Goal: Task Accomplishment & Management: Complete application form

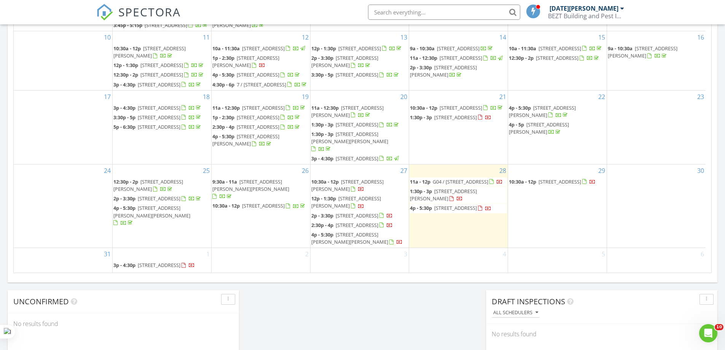
scroll to position [457, 0]
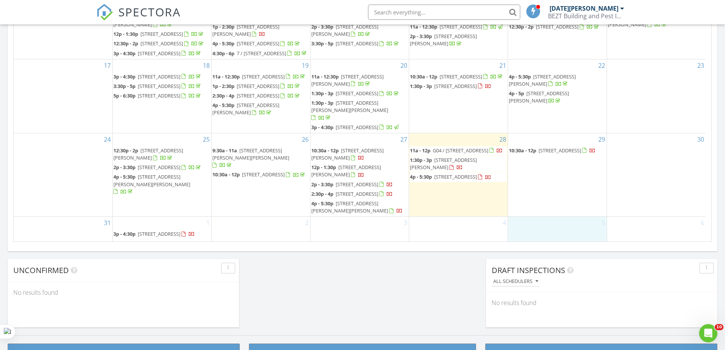
click at [538, 234] on div "5" at bounding box center [557, 229] width 99 height 25
click at [433, 225] on div "4" at bounding box center [458, 229] width 99 height 25
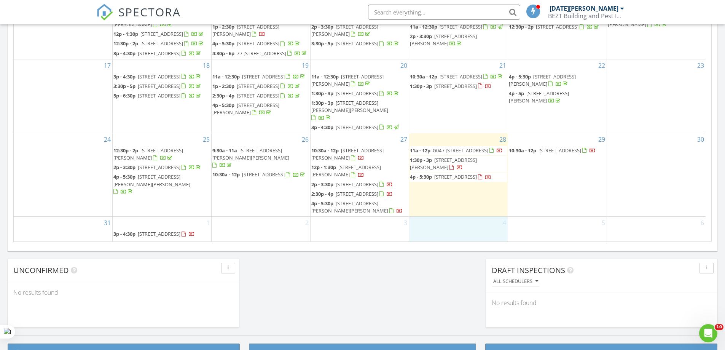
click at [457, 192] on div "28 11a - 12p G04 / 710 Station St, Box Hill 3128 1:30p - 3p 5 Bellhaven Cct, Cl…" at bounding box center [458, 174] width 99 height 83
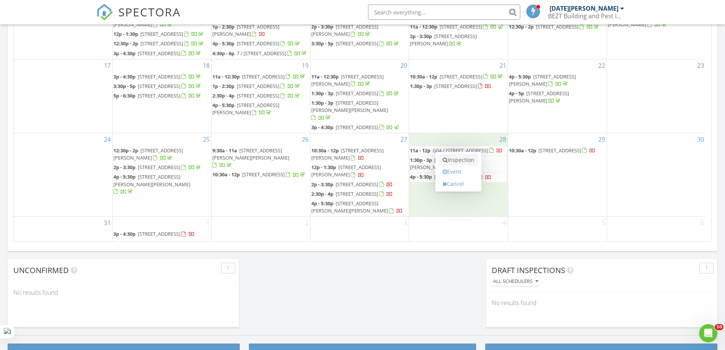
click at [458, 160] on link "Inspection" at bounding box center [458, 160] width 39 height 12
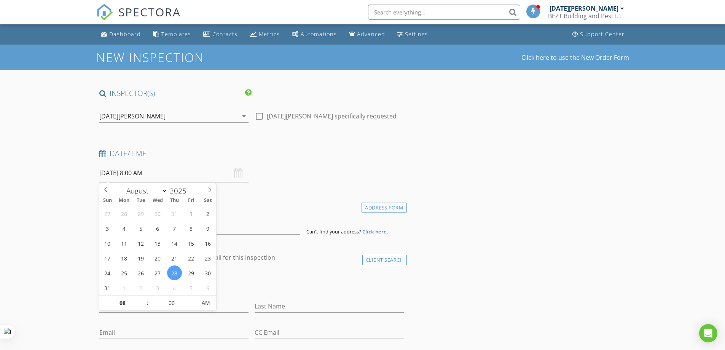
click at [170, 173] on input "28/08/2025 8:00 AM" at bounding box center [173, 173] width 149 height 19
type input "09"
type input "28/08/2025 9:00 AM"
click at [143, 299] on span at bounding box center [143, 299] width 5 height 8
type input "10"
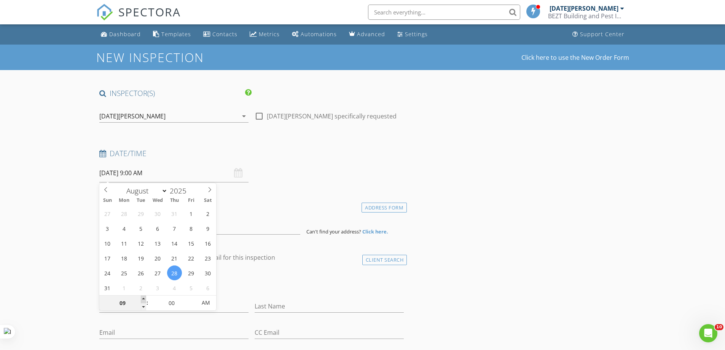
type input "28/08/2025 10:00 AM"
click at [143, 299] on span at bounding box center [143, 299] width 5 height 8
type input "11"
type input "28/08/2025 11:00 AM"
click at [143, 299] on span at bounding box center [143, 299] width 5 height 8
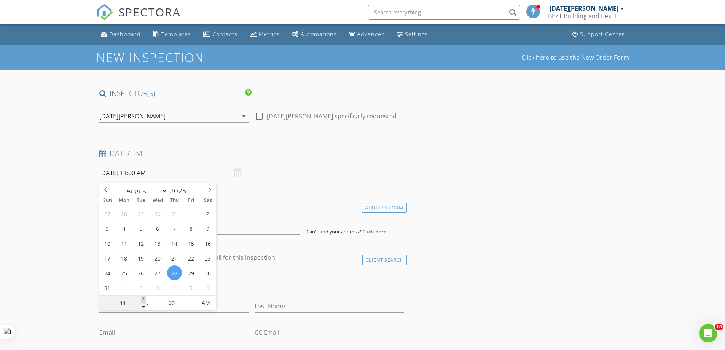
type input "12"
type input "28/08/2025 12:00 PM"
click at [143, 299] on span at bounding box center [143, 299] width 5 height 8
type input "01"
type input "28/08/2025 1:00 PM"
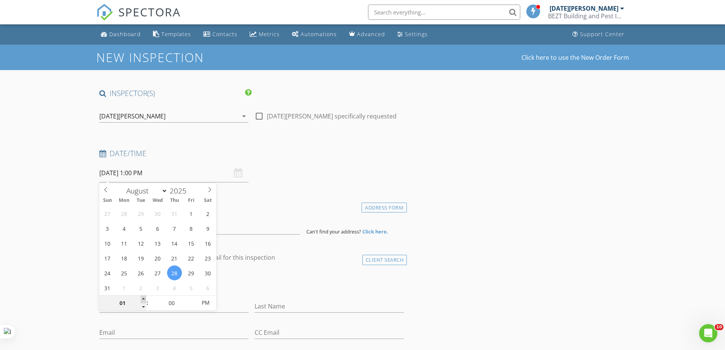
click at [143, 299] on span at bounding box center [143, 299] width 5 height 8
type input "02"
type input "28/08/2025 2:00 PM"
click at [143, 299] on span at bounding box center [143, 299] width 5 height 8
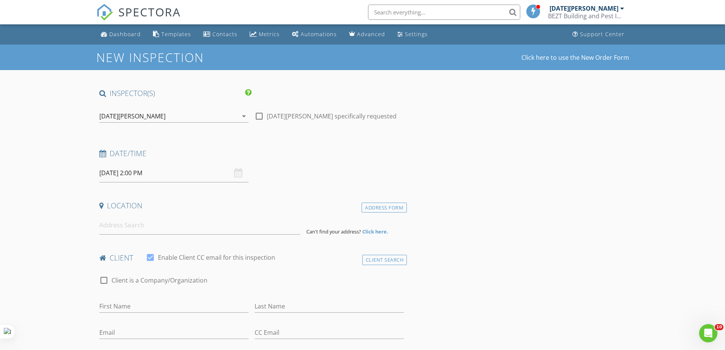
click at [133, 229] on input at bounding box center [199, 225] width 201 height 19
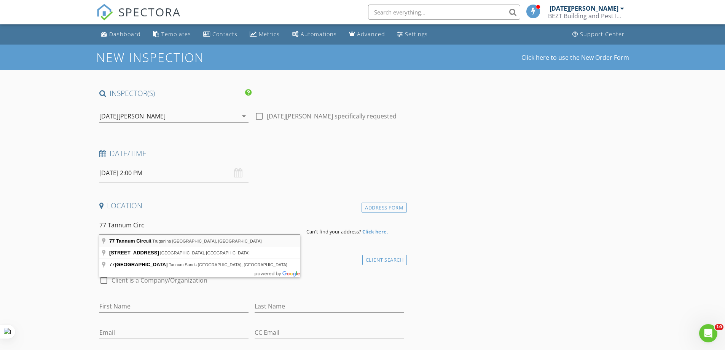
type input "77 Tannum Circuit, Truganina VIC, Australia"
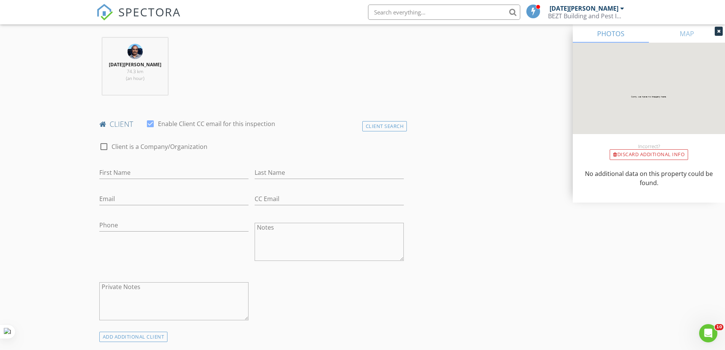
scroll to position [305, 0]
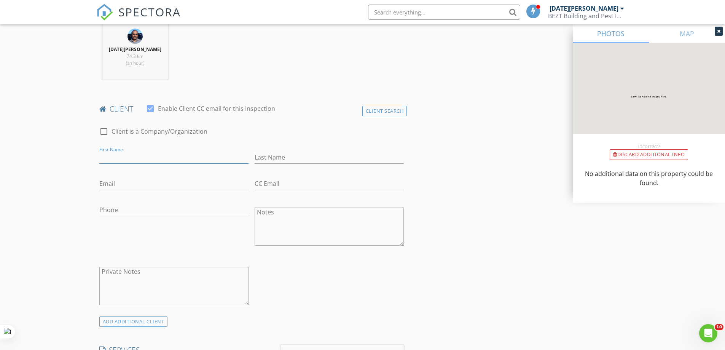
click at [124, 155] on input "First Name" at bounding box center [173, 157] width 149 height 13
type input "Prem"
click at [280, 157] on input "Last Name" at bounding box center [329, 157] width 149 height 13
type input "Bhattarai"
click at [140, 185] on input "Email" at bounding box center [173, 183] width 149 height 13
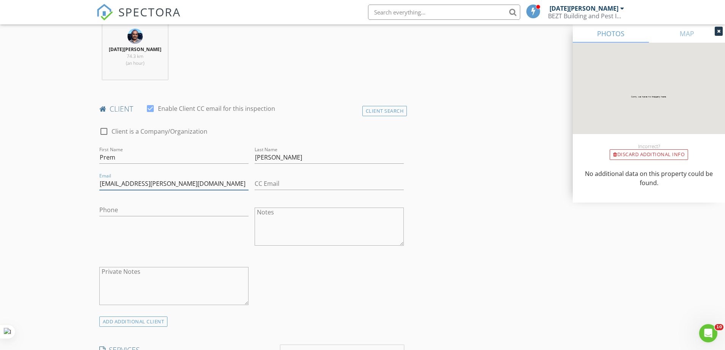
type input "monsoon.arju@gmail.com"
click at [119, 209] on input "Phone" at bounding box center [173, 210] width 149 height 13
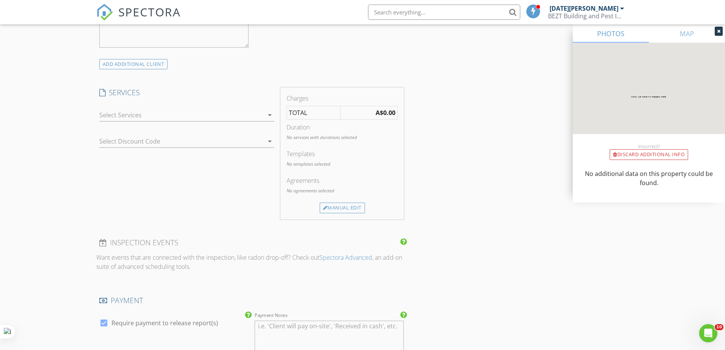
scroll to position [609, 0]
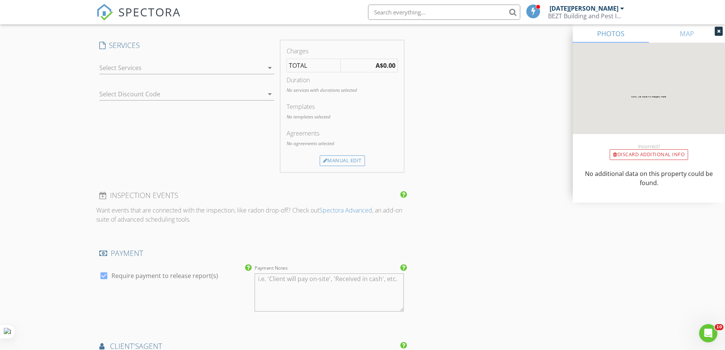
type input "0422 654 215"
click at [271, 67] on icon "arrow_drop_down" at bounding box center [269, 67] width 9 height 9
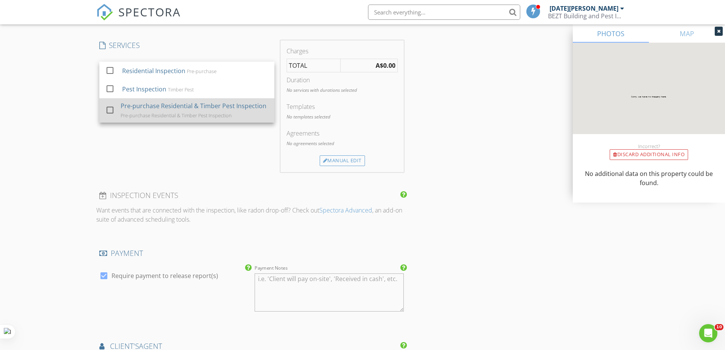
click at [109, 109] on div at bounding box center [110, 110] width 13 height 13
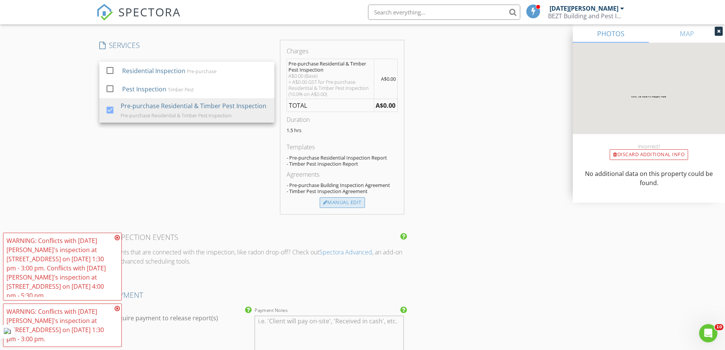
click at [342, 201] on div "Manual Edit" at bounding box center [342, 202] width 45 height 11
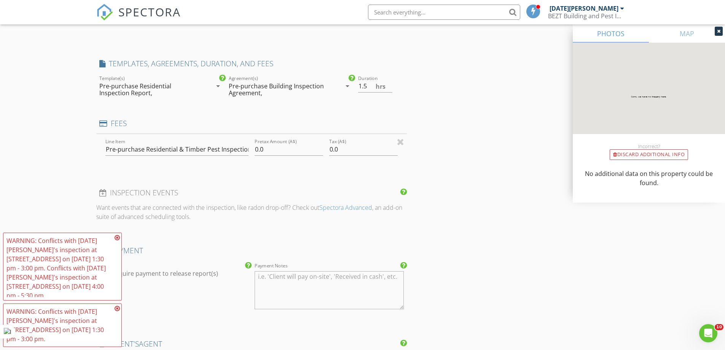
type input "0"
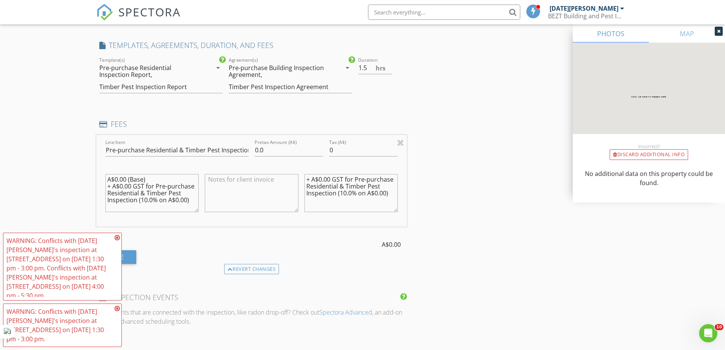
scroll to position [0, 0]
drag, startPoint x: 161, startPoint y: 209, endPoint x: 102, endPoint y: 176, distance: 68.2
click at [102, 176] on div "A$0.00 (Base) + A$0.00 GST for Pre-purchase Residential & Timber Pest Inspectio…" at bounding box center [152, 193] width 100 height 59
drag, startPoint x: 388, startPoint y: 192, endPoint x: 305, endPoint y: 178, distance: 83.9
click at [305, 178] on textarea "+ A$0.00 GST for Pre-purchase Residential & Timber Pest Inspection (10.0% on A$…" at bounding box center [352, 193] width 94 height 38
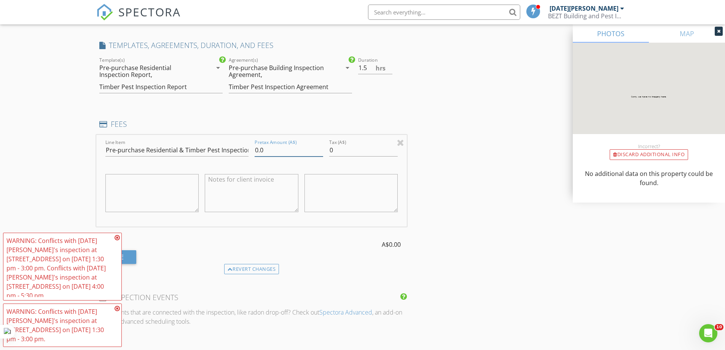
click at [273, 150] on input "0.0" at bounding box center [289, 150] width 69 height 13
type input "0"
type input "595"
click at [335, 150] on input "0" at bounding box center [363, 150] width 69 height 13
type input "059.5"
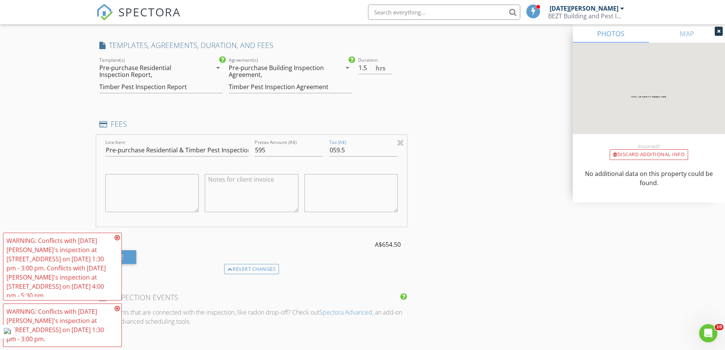
click at [445, 198] on div "INSPECTOR(S) check_box Raja Chidhambaram PRIMARY Raja Chidhambaram arrow_drop_d…" at bounding box center [362, 154] width 533 height 1351
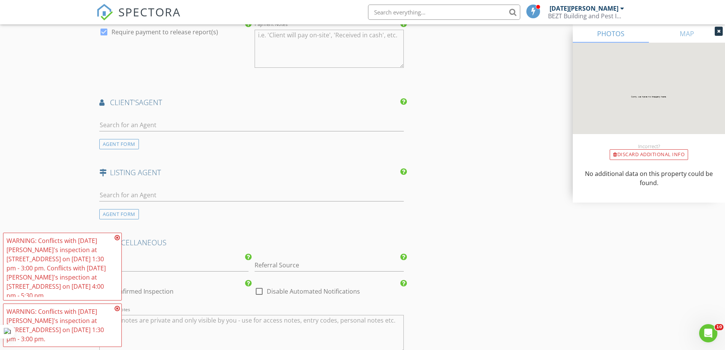
scroll to position [1070, 0]
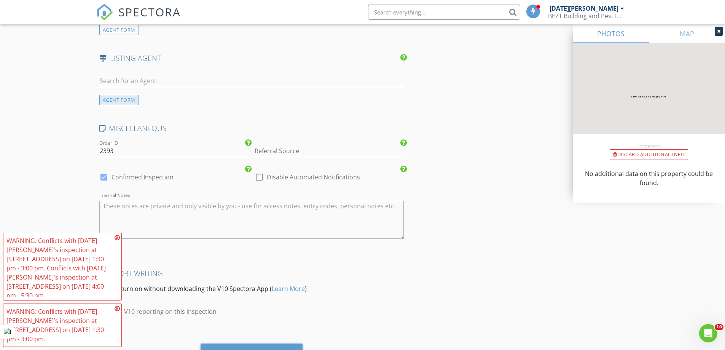
click at [120, 99] on div "AGENT FORM" at bounding box center [119, 100] width 40 height 10
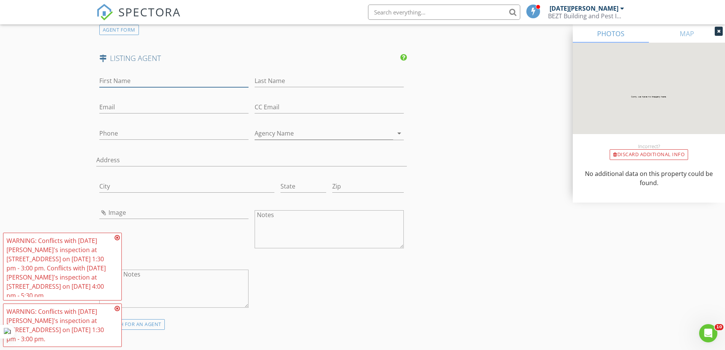
click at [110, 79] on input "First Name" at bounding box center [173, 81] width 149 height 13
click at [115, 137] on input "Phone" at bounding box center [173, 133] width 149 height 13
click at [125, 78] on input "Bimail" at bounding box center [173, 81] width 149 height 13
type input "Bimal"
click at [106, 135] on input "Phone" at bounding box center [173, 133] width 149 height 13
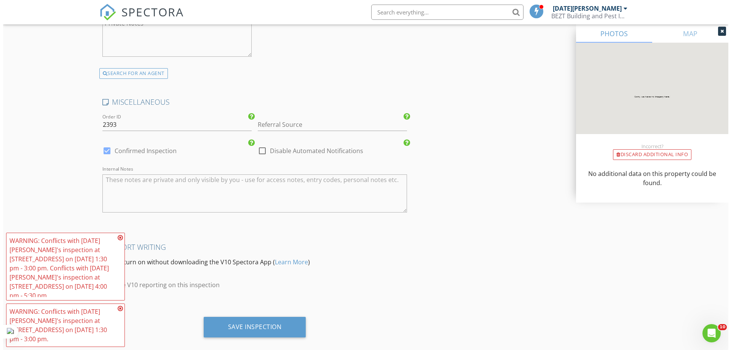
scroll to position [1332, 0]
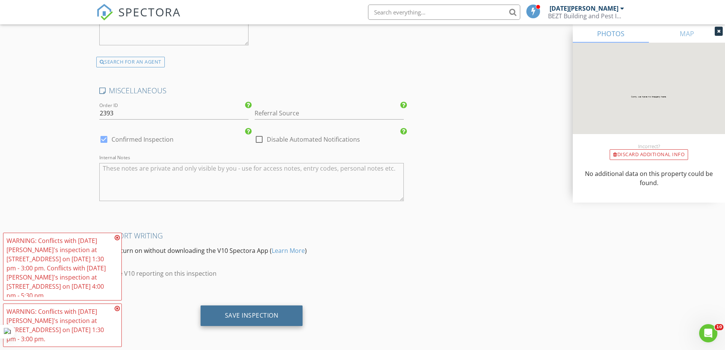
type input "0467 177 709"
click at [256, 312] on div "Save Inspection" at bounding box center [252, 315] width 54 height 8
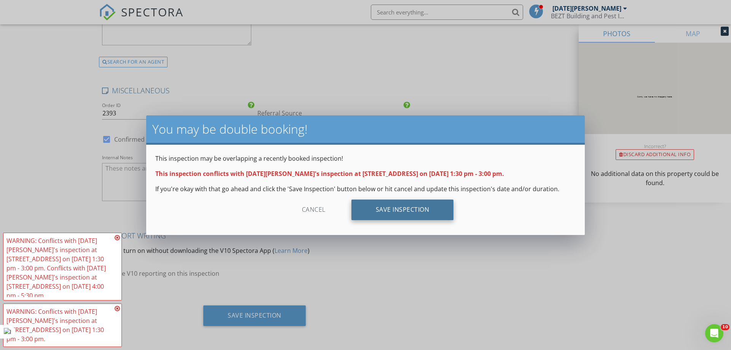
click at [402, 207] on div "Save Inspection" at bounding box center [402, 210] width 102 height 21
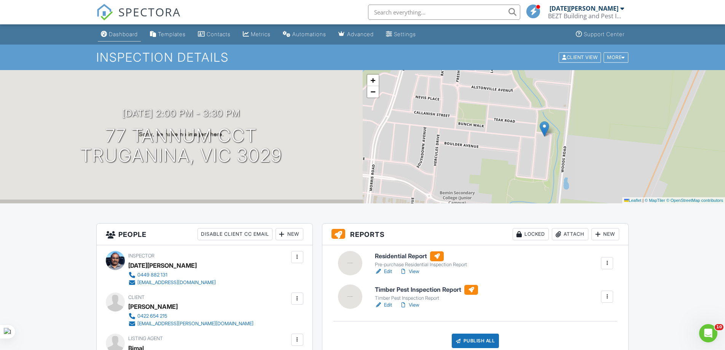
click at [123, 34] on div "Dashboard" at bounding box center [123, 34] width 29 height 6
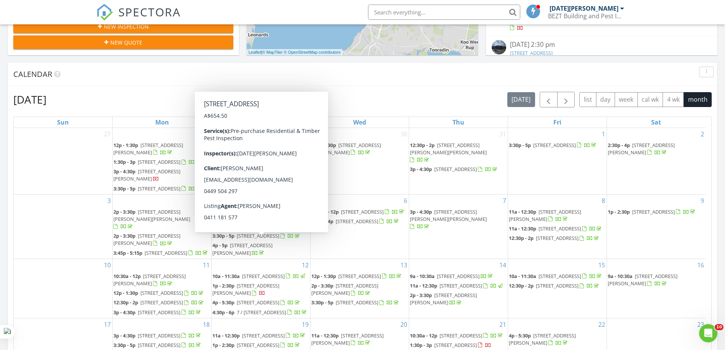
scroll to position [190, 0]
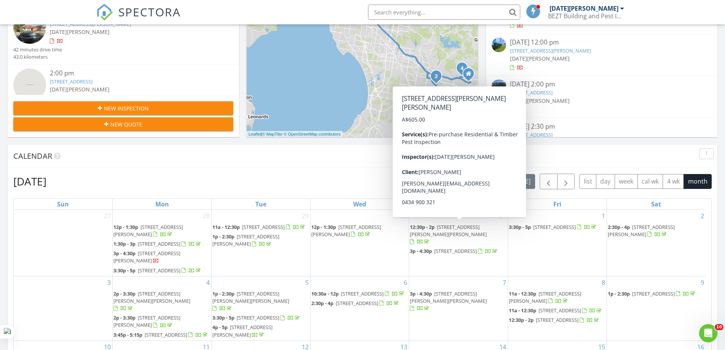
click at [398, 12] on input "text" at bounding box center [444, 12] width 152 height 15
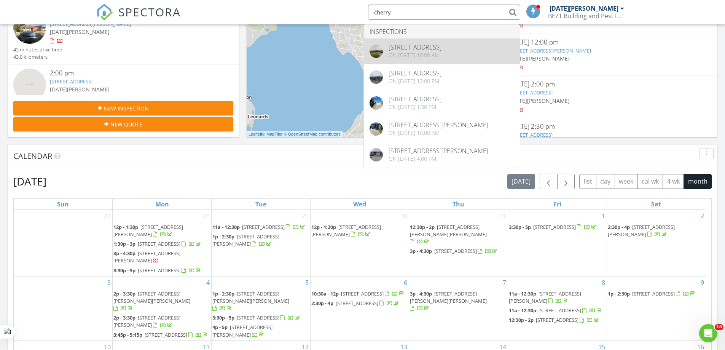
type input "cherry"
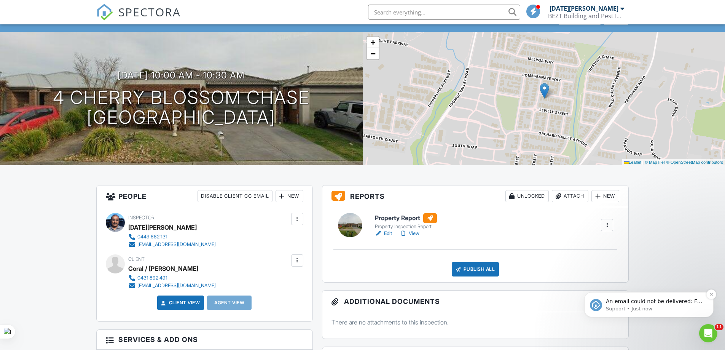
click at [639, 304] on p "An email could not be delivered: For more information, view Why emails don't ge…" at bounding box center [655, 302] width 98 height 8
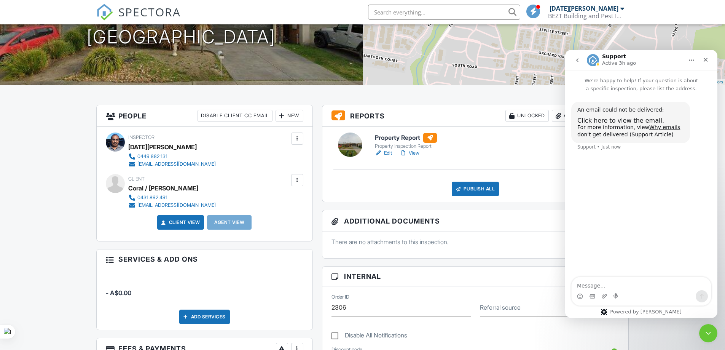
scroll to position [190, 0]
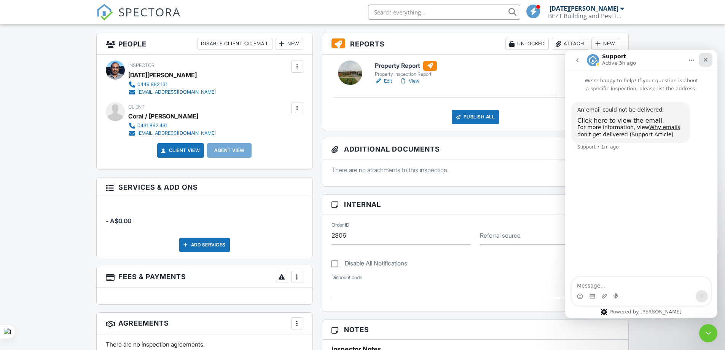
click at [707, 59] on icon "Close" at bounding box center [706, 60] width 4 height 4
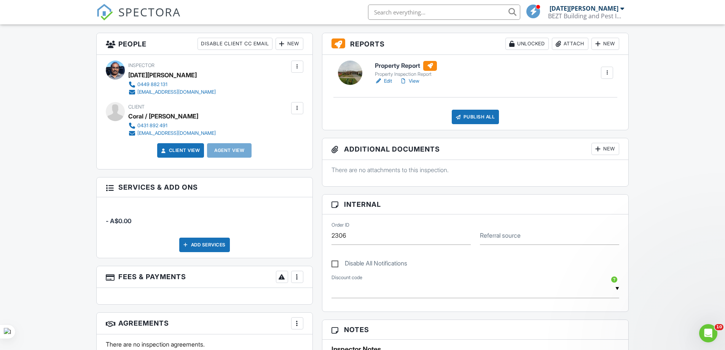
scroll to position [0, 0]
click at [416, 81] on link "View" at bounding box center [410, 81] width 20 height 8
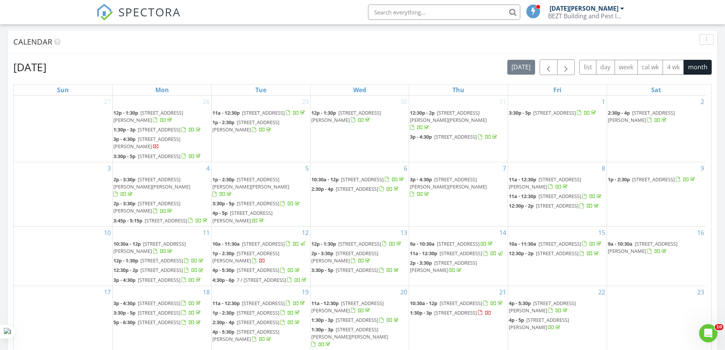
click at [392, 10] on input "text" at bounding box center [444, 12] width 152 height 15
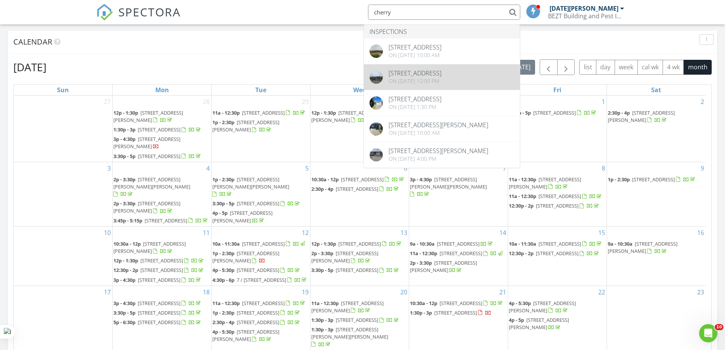
type input "cherry"
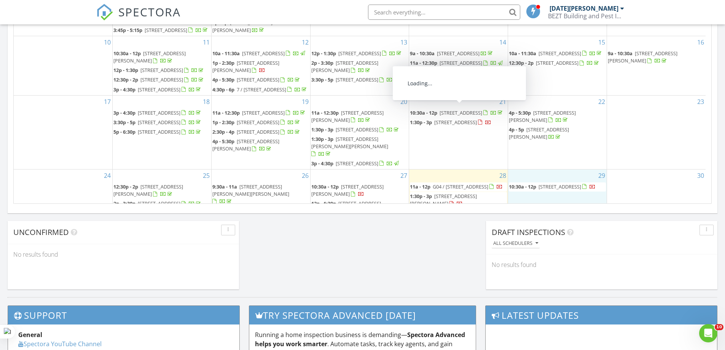
scroll to position [705, 737]
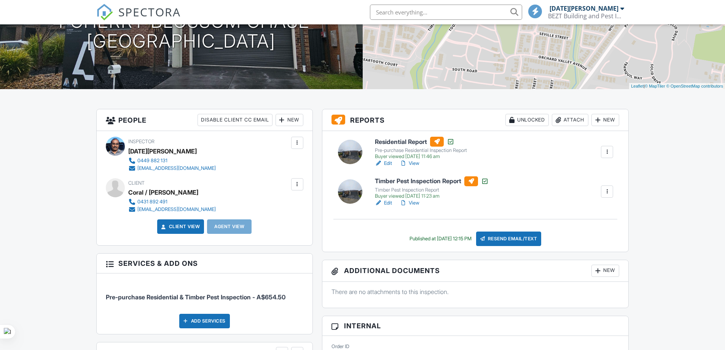
click at [417, 163] on link "View" at bounding box center [410, 164] width 20 height 8
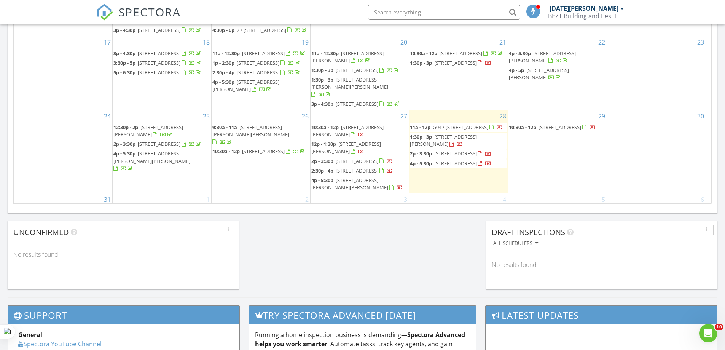
scroll to position [138, 0]
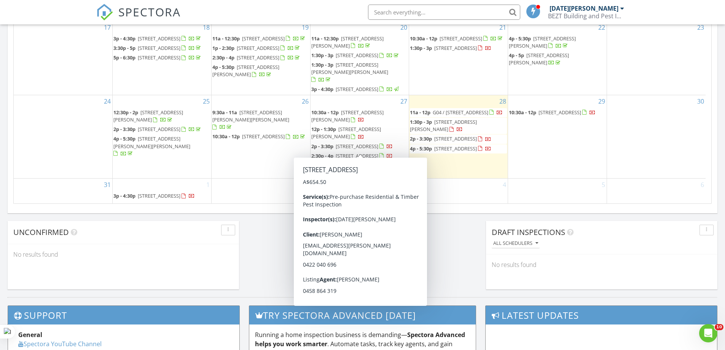
drag, startPoint x: 364, startPoint y: 144, endPoint x: 584, endPoint y: 217, distance: 231.5
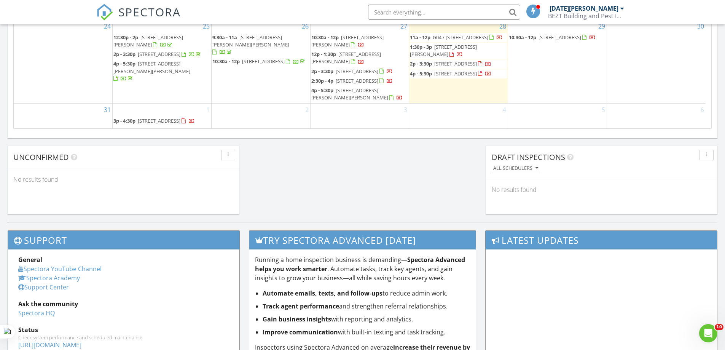
scroll to position [495, 0]
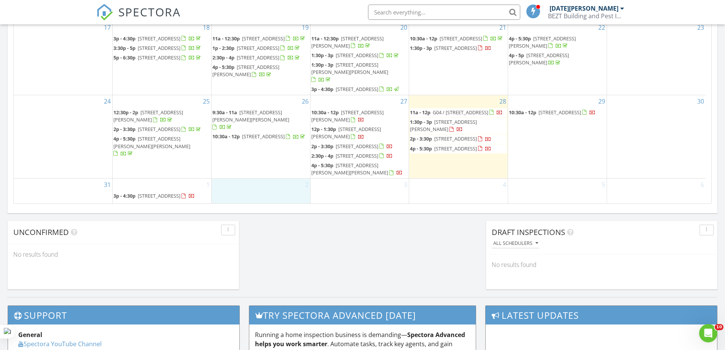
click at [248, 191] on div "2" at bounding box center [261, 191] width 99 height 25
click at [260, 153] on link "Inspection" at bounding box center [260, 153] width 39 height 12
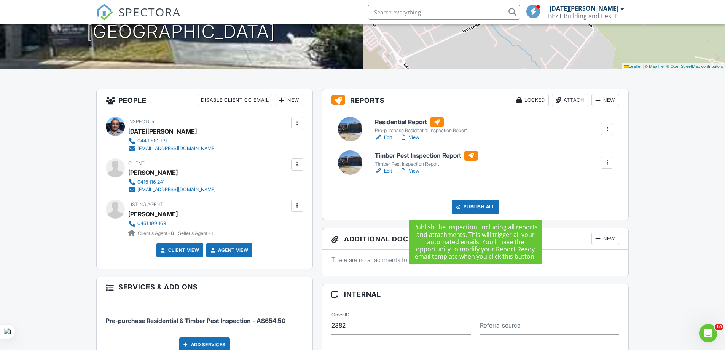
click at [466, 207] on div "Publish All" at bounding box center [476, 207] width 48 height 14
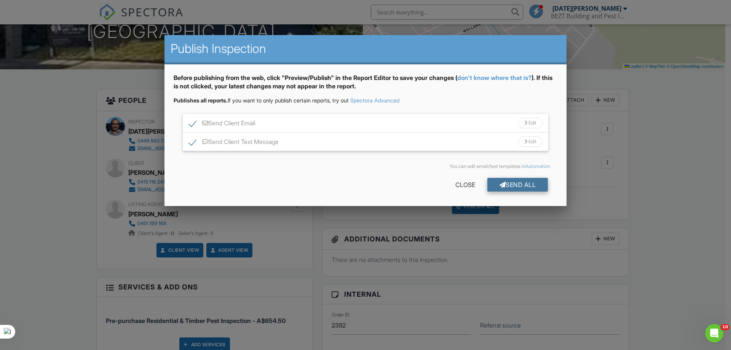
click at [520, 187] on div "Send All" at bounding box center [517, 185] width 61 height 14
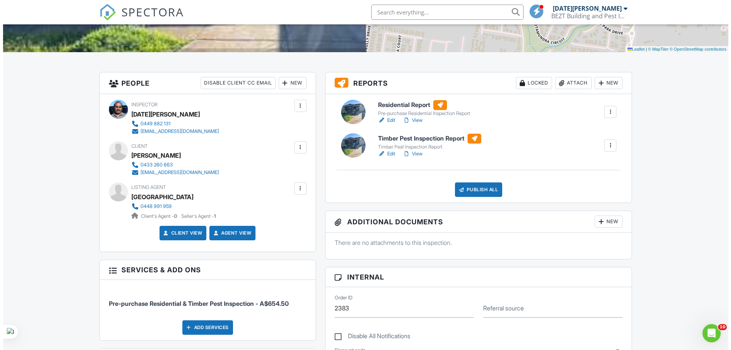
scroll to position [152, 0]
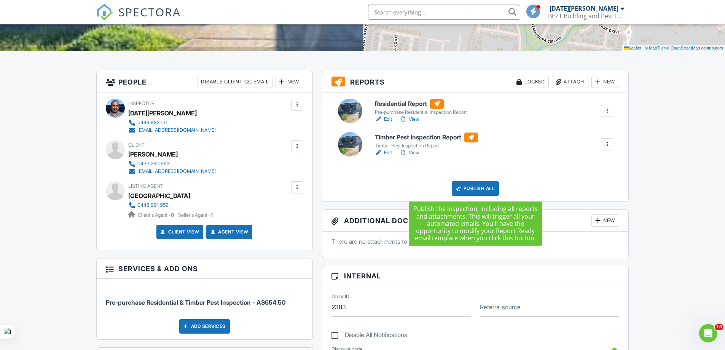
click at [465, 188] on div "Publish All" at bounding box center [476, 188] width 48 height 14
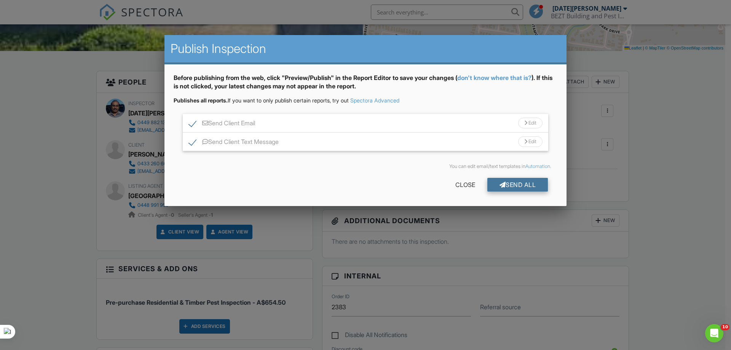
click at [517, 185] on div "Send All" at bounding box center [517, 185] width 61 height 14
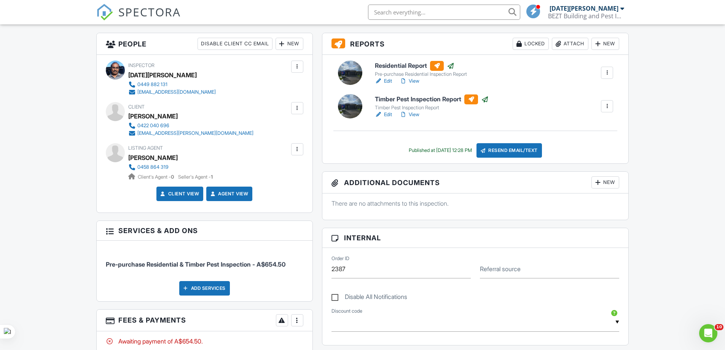
click at [300, 320] on div at bounding box center [298, 320] width 8 height 8
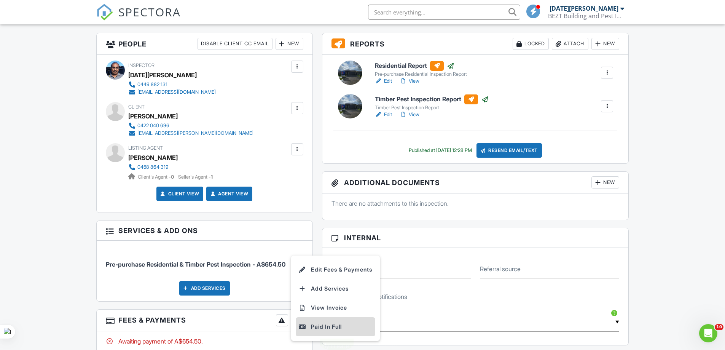
click at [316, 326] on div "Paid In Full" at bounding box center [335, 326] width 73 height 9
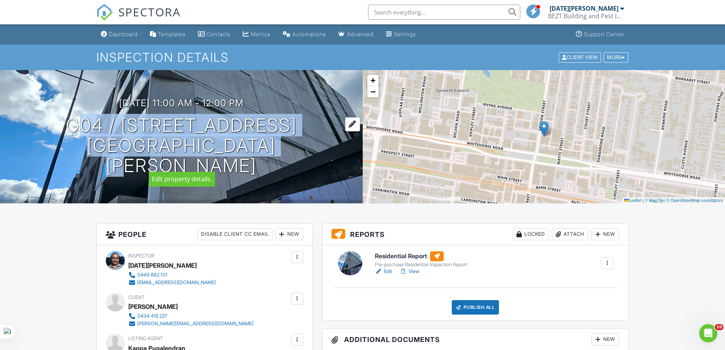
drag, startPoint x: 81, startPoint y: 132, endPoint x: 269, endPoint y: 161, distance: 189.6
click at [269, 161] on div "28/08/2025 11:00 am - 12:00 pm G04 / 710 Station St Box Hill, VIC 3128" at bounding box center [181, 137] width 363 height 78
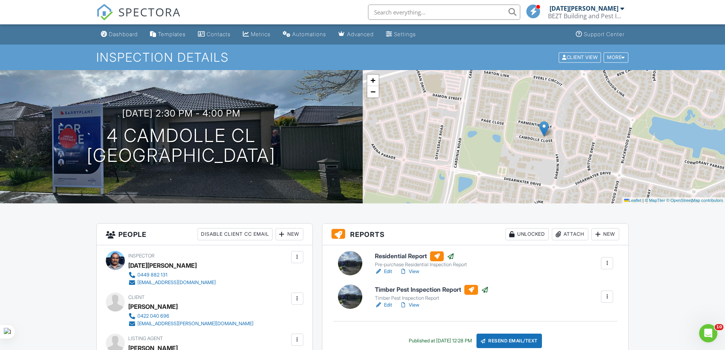
drag, startPoint x: 598, startPoint y: 116, endPoint x: 416, endPoint y: 270, distance: 238.3
click at [416, 270] on link "View" at bounding box center [410, 272] width 20 height 8
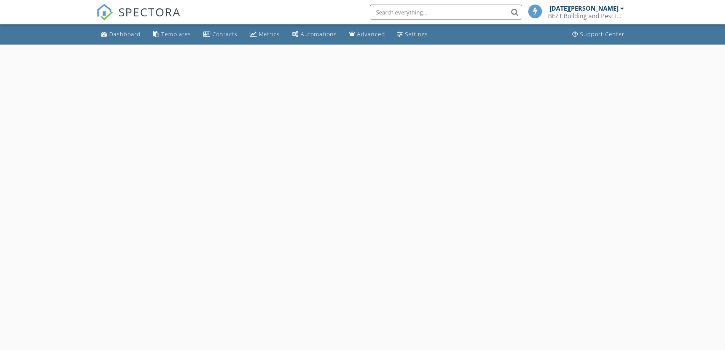
select select "8"
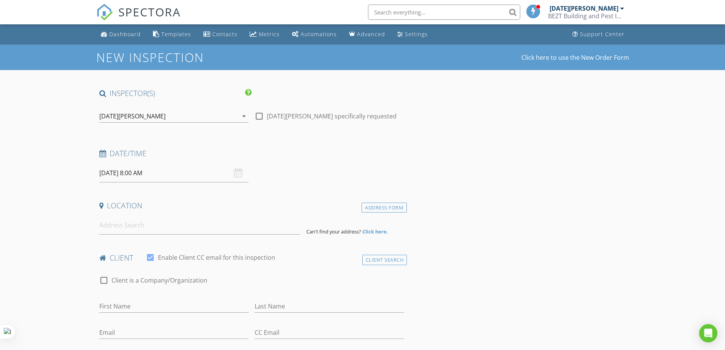
click at [178, 169] on input "[DATE] 8:00 AM" at bounding box center [173, 173] width 149 height 19
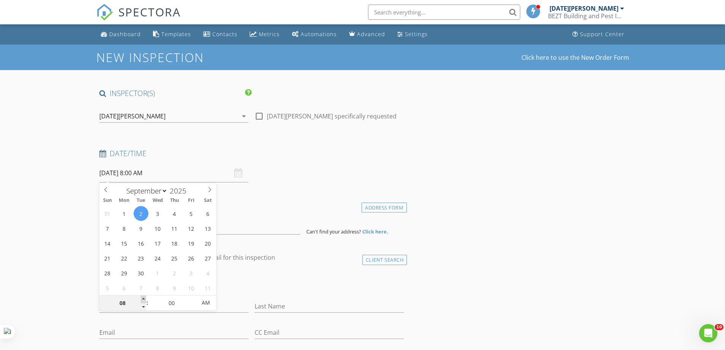
type input "09"
type input "[DATE] 9:00 AM"
click at [144, 298] on span at bounding box center [143, 299] width 5 height 8
type input "10"
type input "[DATE] 10:00 AM"
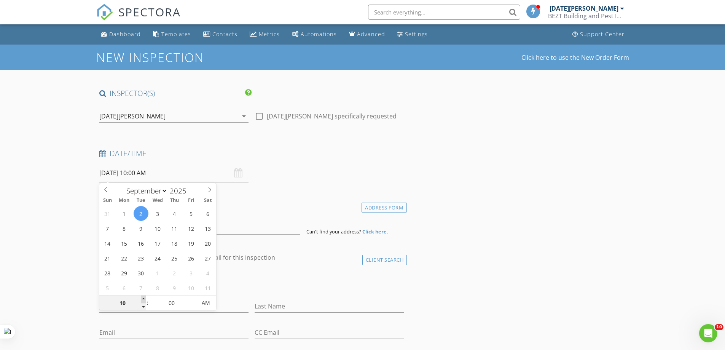
click at [144, 298] on span at bounding box center [143, 299] width 5 height 8
type input "11"
type input "02/09/2025 11:00 AM"
click at [144, 298] on span at bounding box center [143, 299] width 5 height 8
type input "10"
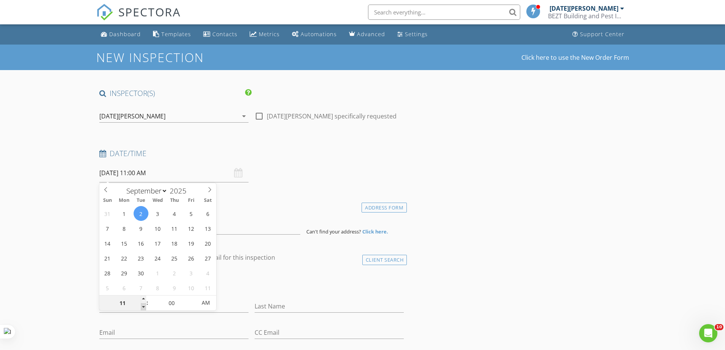
type input "02/09/2025 10:00 AM"
click at [143, 305] on span at bounding box center [143, 307] width 5 height 8
type input "05"
type input "02/09/2025 10:05 AM"
click at [192, 297] on span at bounding box center [192, 299] width 5 height 8
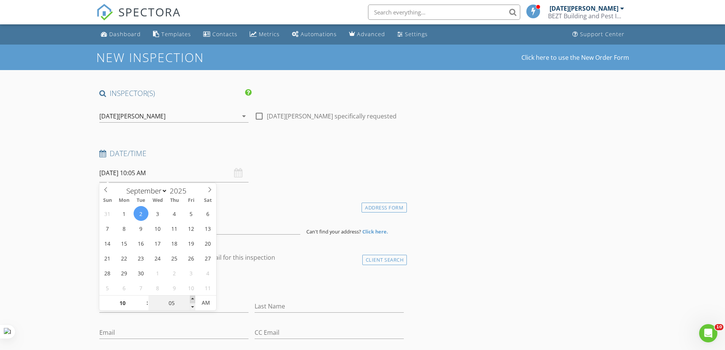
type input "10"
type input "02/09/2025 10:10 AM"
click at [192, 297] on span at bounding box center [192, 299] width 5 height 8
type input "15"
type input "02/09/2025 10:15 AM"
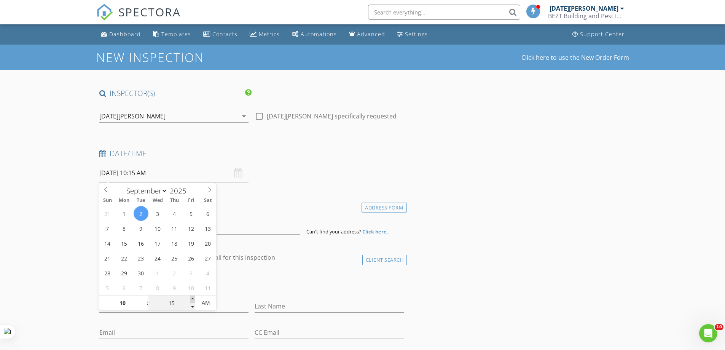
click at [192, 297] on span at bounding box center [192, 299] width 5 height 8
type input "20"
type input "02/09/2025 10:20 AM"
click at [192, 297] on span at bounding box center [192, 299] width 5 height 8
type input "25"
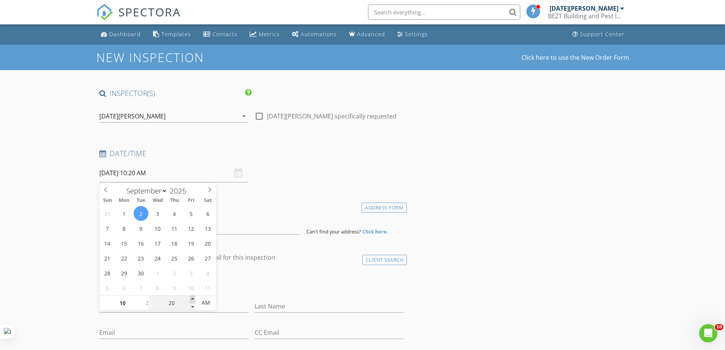
type input "02/09/2025 10:25 AM"
click at [192, 297] on span at bounding box center [192, 299] width 5 height 8
type input "30"
type input "02/09/2025 10:30 AM"
click at [192, 297] on span at bounding box center [192, 299] width 5 height 8
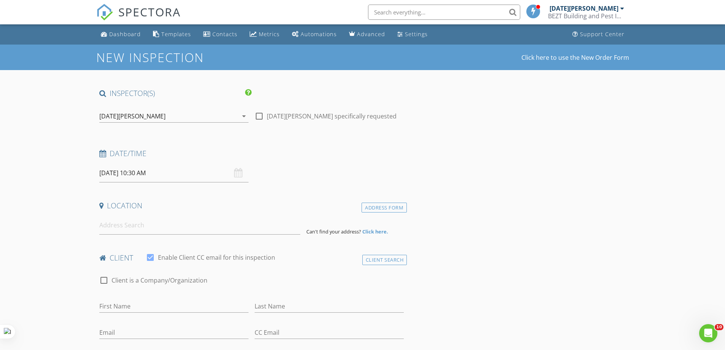
drag, startPoint x: 57, startPoint y: 196, endPoint x: 123, endPoint y: 218, distance: 69.5
click at [128, 225] on input at bounding box center [199, 225] width 201 height 19
click at [207, 224] on input "7 Hakuba Way, Pakenham" at bounding box center [199, 225] width 201 height 19
type input "7 Hakuba Way, Pakenham VIC, Australia"
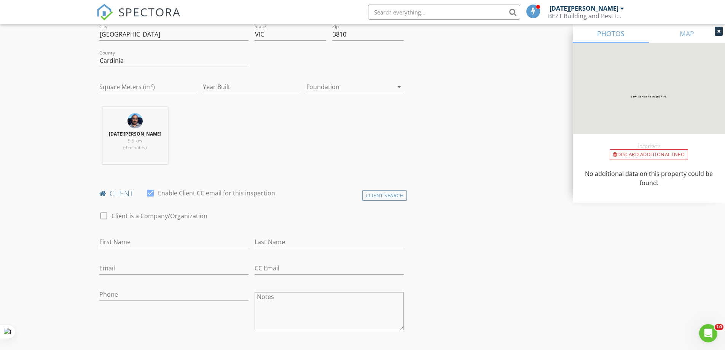
scroll to position [228, 0]
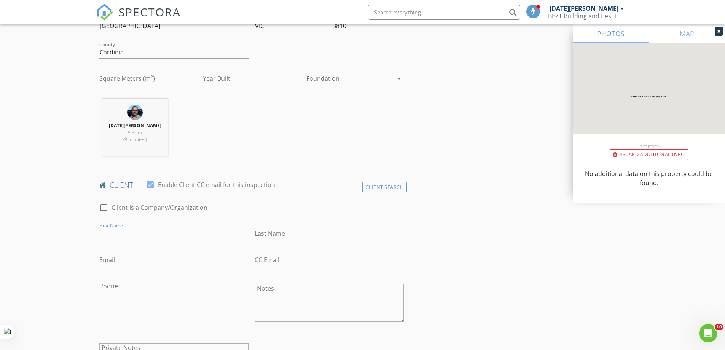
drag, startPoint x: 118, startPoint y: 230, endPoint x: 134, endPoint y: 229, distance: 15.6
click at [118, 230] on input "First Name" at bounding box center [173, 233] width 149 height 13
drag, startPoint x: 62, startPoint y: 251, endPoint x: 78, endPoint y: 245, distance: 16.8
drag, startPoint x: 115, startPoint y: 233, endPoint x: 162, endPoint y: 233, distance: 46.8
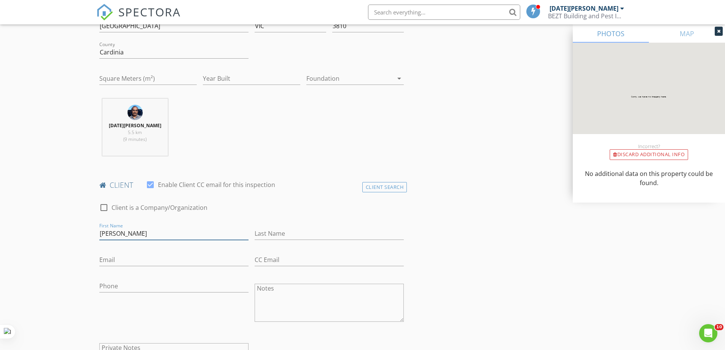
click at [162, 233] on input "Dean Shukosky" at bounding box center [173, 233] width 149 height 13
type input "Dean"
type input "Shukosky"
drag, startPoint x: 120, startPoint y: 260, endPoint x: 238, endPoint y: 269, distance: 117.6
click at [121, 260] on input "Email" at bounding box center [173, 260] width 149 height 13
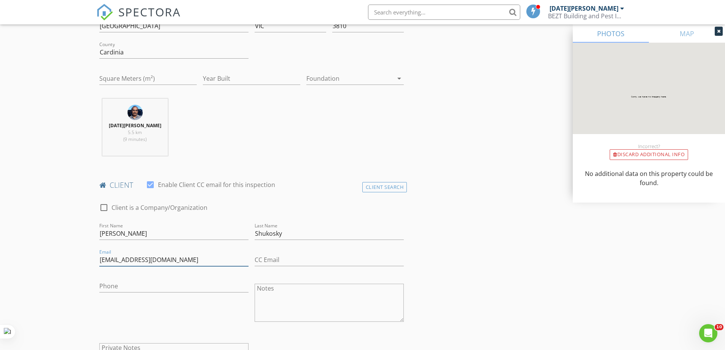
type input "Shukoskydean1980@gmail.com"
drag, startPoint x: 55, startPoint y: 286, endPoint x: 92, endPoint y: 289, distance: 37.0
click at [106, 285] on input "Phone" at bounding box center [173, 286] width 149 height 13
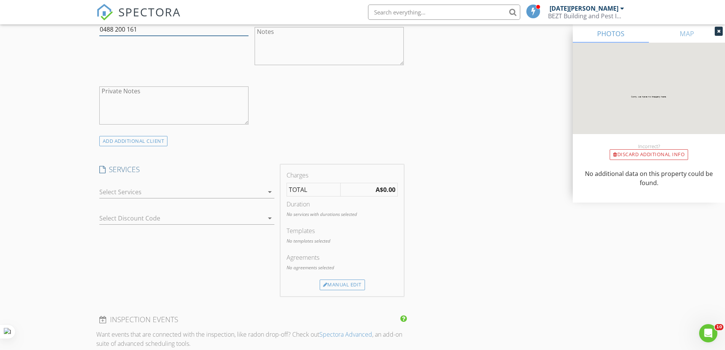
scroll to position [533, 0]
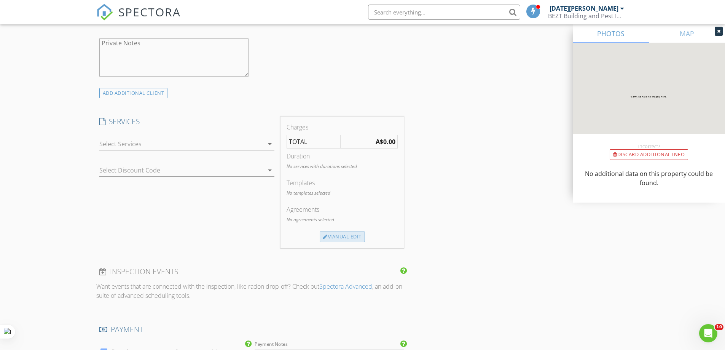
type input "0488 200 161"
click at [348, 236] on div "Manual Edit" at bounding box center [342, 237] width 45 height 11
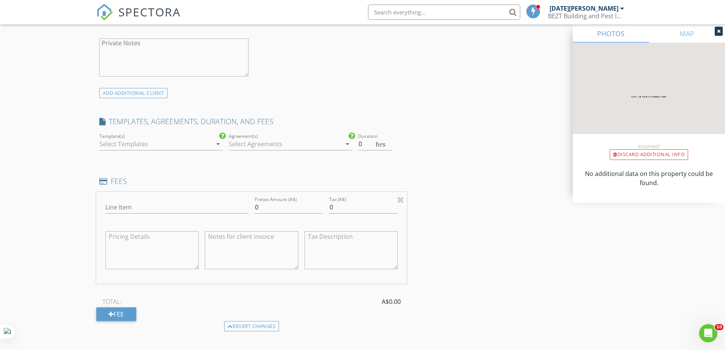
click at [219, 141] on icon "arrow_drop_down" at bounding box center [218, 143] width 9 height 9
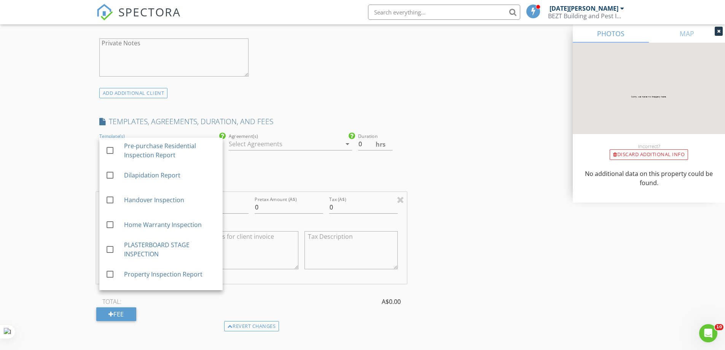
click at [54, 158] on div "New Inspection Click here to use the New Order Form INSPECTOR(S) check_box Raja…" at bounding box center [362, 208] width 725 height 1394
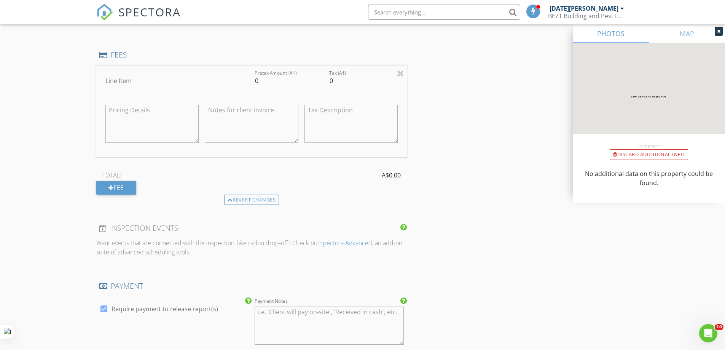
scroll to position [723, 0]
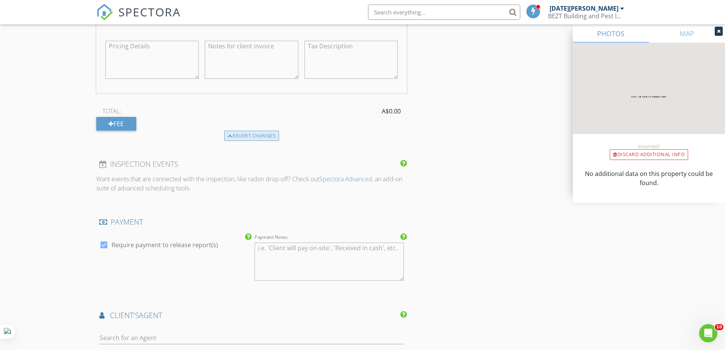
click at [251, 132] on div "Revert changes" at bounding box center [251, 136] width 55 height 11
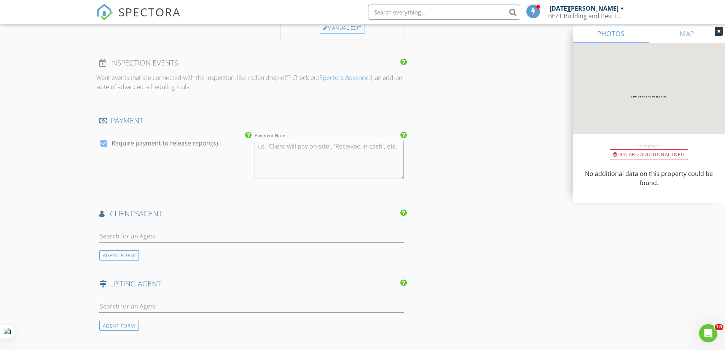
scroll to position [551, 0]
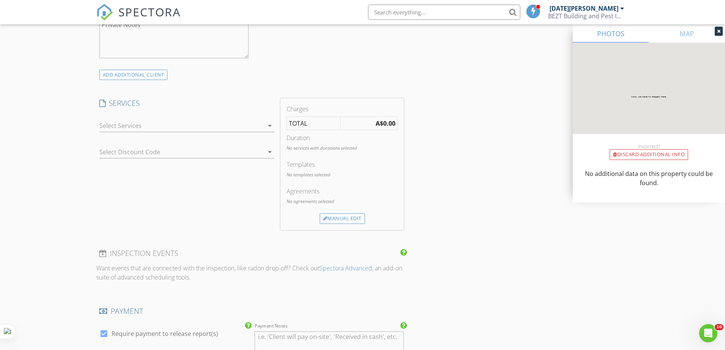
click at [271, 124] on icon "arrow_drop_down" at bounding box center [269, 125] width 9 height 9
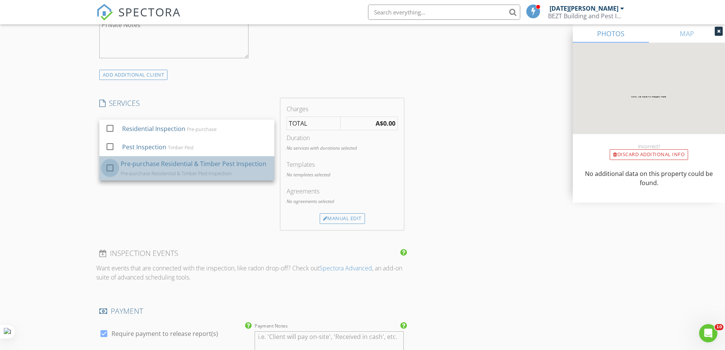
click at [108, 168] on div at bounding box center [110, 167] width 13 height 13
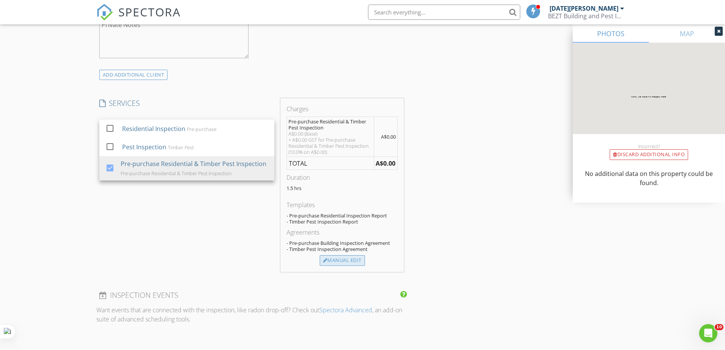
click at [342, 262] on div "Manual Edit" at bounding box center [342, 260] width 45 height 11
type input "Pre-purchase Residential & Timber Pest Inspection"
type input "0.0"
type textarea "A$0.00 (Base) + A$0.00 GST for Pre-purchase Residential & Timber Pest Inspectio…"
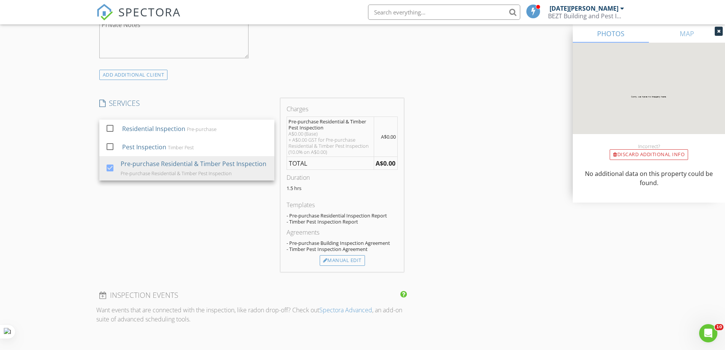
type textarea "+ A$0.00 GST for Pre-purchase Residential & Timber Pest Inspection (10.0% on A$…"
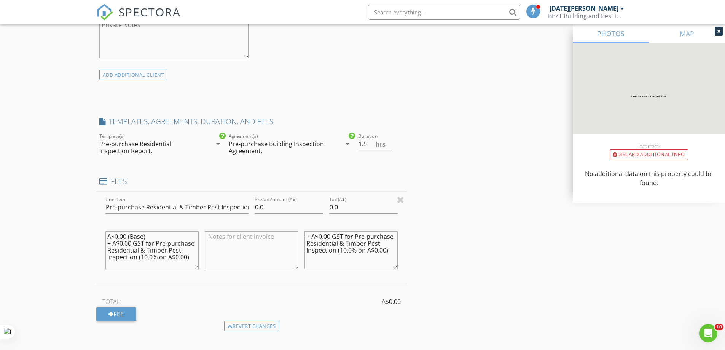
type input "0"
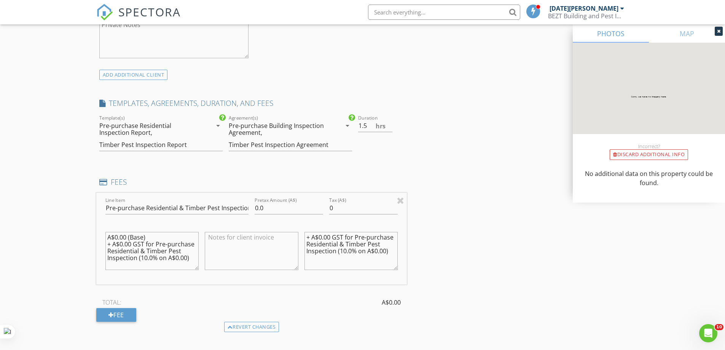
scroll to position [0, 0]
drag, startPoint x: 161, startPoint y: 266, endPoint x: 90, endPoint y: 228, distance: 79.9
click at [90, 228] on div "New Inspection Click here to use the New Order Form INSPECTOR(S) check_box Raja…" at bounding box center [362, 199] width 725 height 1413
drag, startPoint x: 388, startPoint y: 251, endPoint x: 287, endPoint y: 234, distance: 102.2
click at [287, 234] on div "Line Item Pre-purchase Residential & Timber Pest Inspection Pretax Amount (A$) …" at bounding box center [251, 239] width 311 height 92
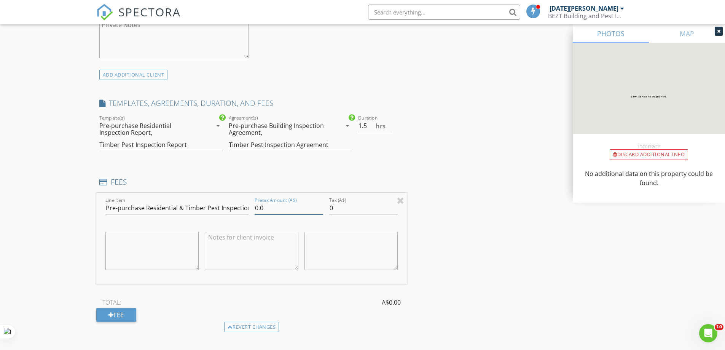
click at [276, 208] on input "0.0" at bounding box center [289, 208] width 69 height 13
type input "0"
type input "595"
click at [332, 208] on input "0" at bounding box center [363, 208] width 69 height 13
type input "059.5"
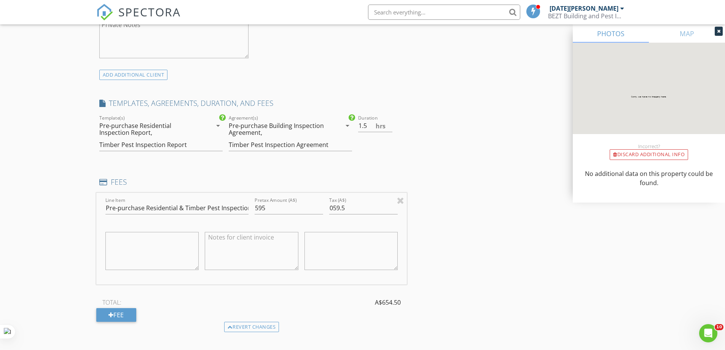
click at [425, 243] on div "INSPECTOR(S) check_box Raja Chidhambaram PRIMARY Raja Chidhambaram arrow_drop_d…" at bounding box center [362, 212] width 533 height 1351
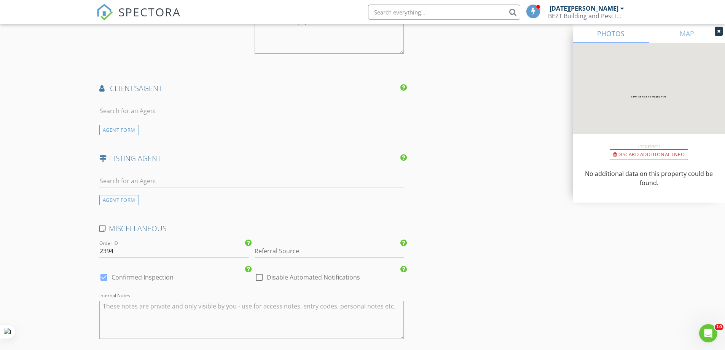
scroll to position [970, 0]
click at [125, 198] on div "AGENT FORM" at bounding box center [119, 199] width 40 height 10
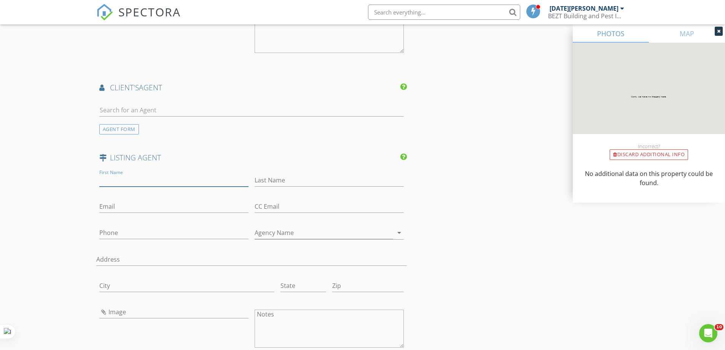
drag, startPoint x: 114, startPoint y: 178, endPoint x: 125, endPoint y: 178, distance: 10.7
click at [116, 178] on input "First Name" at bounding box center [173, 180] width 149 height 13
drag, startPoint x: 119, startPoint y: 178, endPoint x: 172, endPoint y: 180, distance: 52.9
click at [172, 180] on input "Callum Donders" at bounding box center [173, 180] width 149 height 13
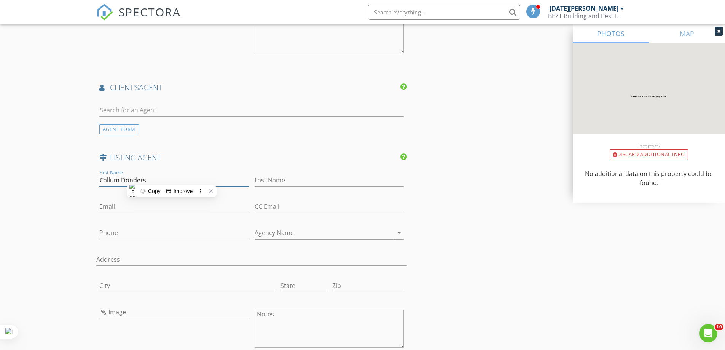
type input "Callum"
type input "Donders"
drag, startPoint x: 46, startPoint y: 241, endPoint x: 126, endPoint y: 223, distance: 82.8
click at [113, 232] on input "0431435221" at bounding box center [173, 233] width 149 height 13
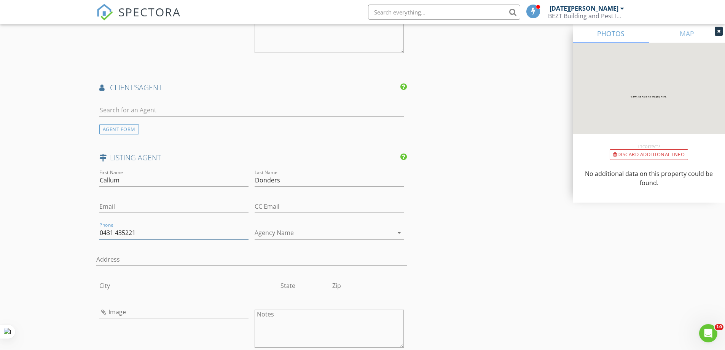
click at [125, 232] on input "0431 435221" at bounding box center [173, 233] width 149 height 13
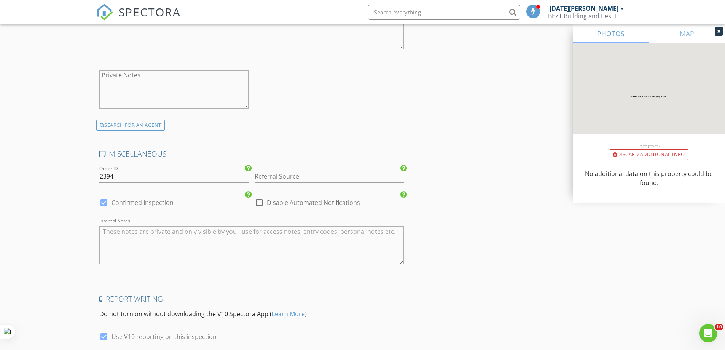
scroll to position [1332, 0]
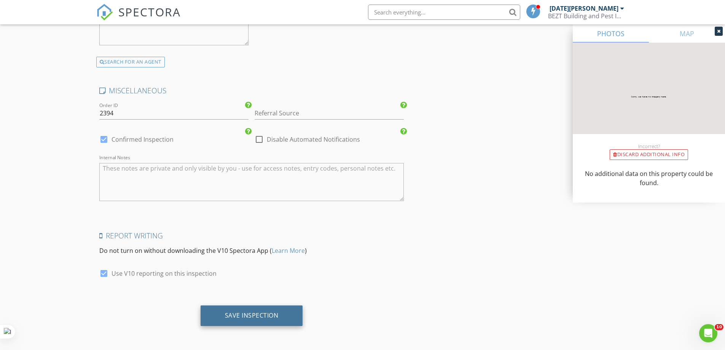
type input "0431 435 221"
click at [242, 314] on div "Save Inspection" at bounding box center [252, 315] width 54 height 8
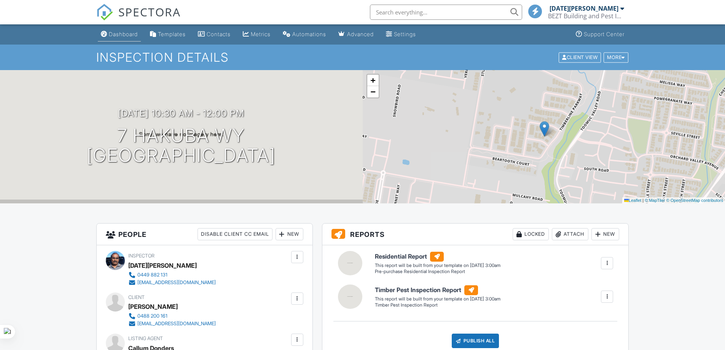
click at [125, 33] on div "Dashboard" at bounding box center [123, 34] width 29 height 6
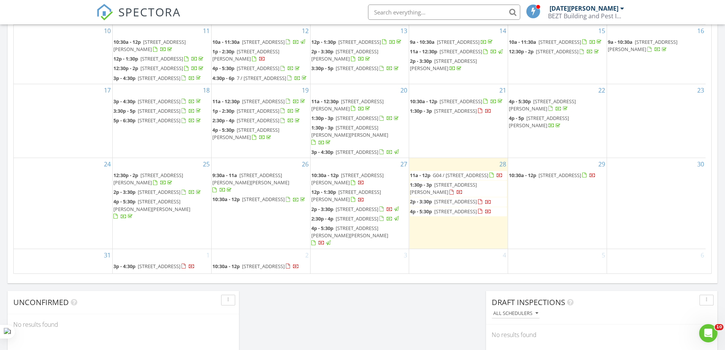
scroll to position [495, 0]
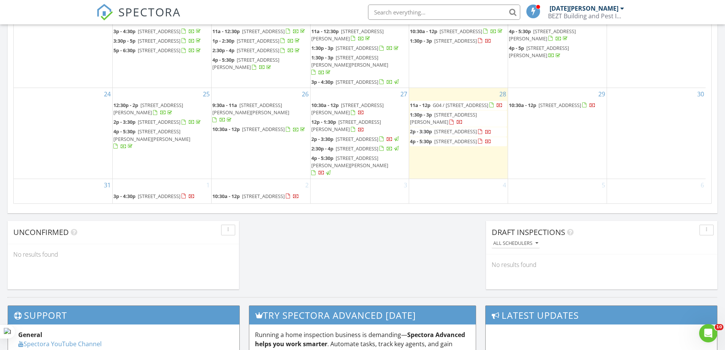
click at [370, 136] on span "[STREET_ADDRESS]" at bounding box center [357, 139] width 43 height 7
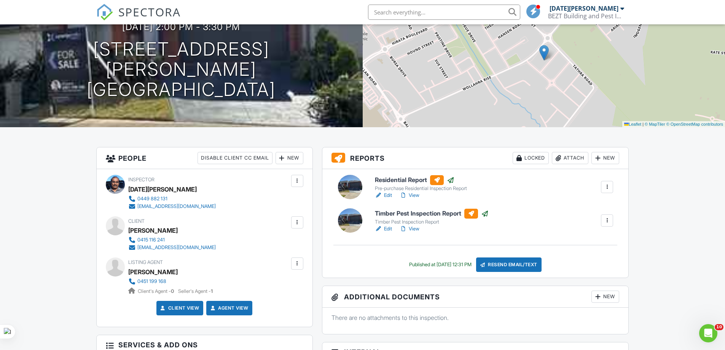
click at [546, 183] on div "Residential Report Pre-purchase Residential Inspection Report Edit View Copy Vi…" at bounding box center [494, 187] width 248 height 24
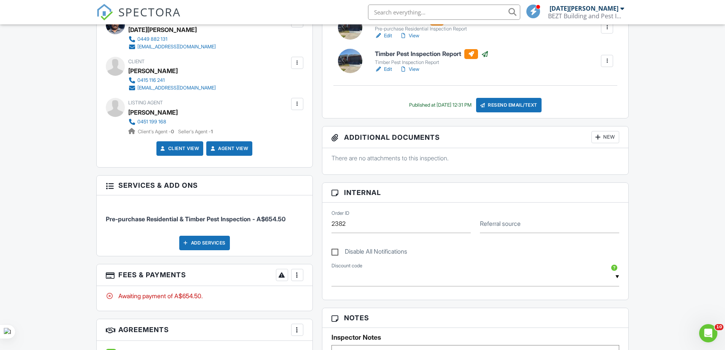
scroll to position [305, 0]
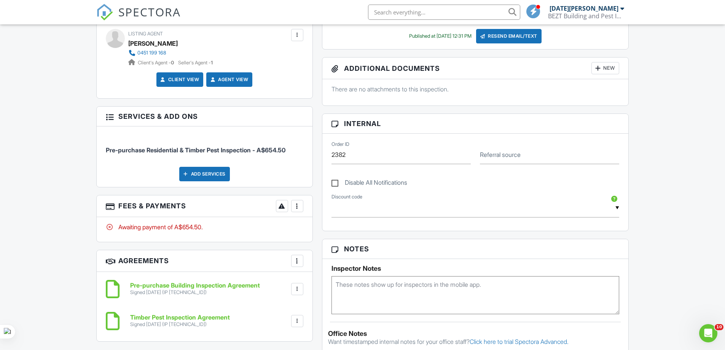
click at [295, 205] on div at bounding box center [298, 206] width 8 height 8
drag, startPoint x: 318, startPoint y: 283, endPoint x: 119, endPoint y: 172, distance: 227.9
click at [317, 283] on div "Paid In Full" at bounding box center [335, 286] width 73 height 9
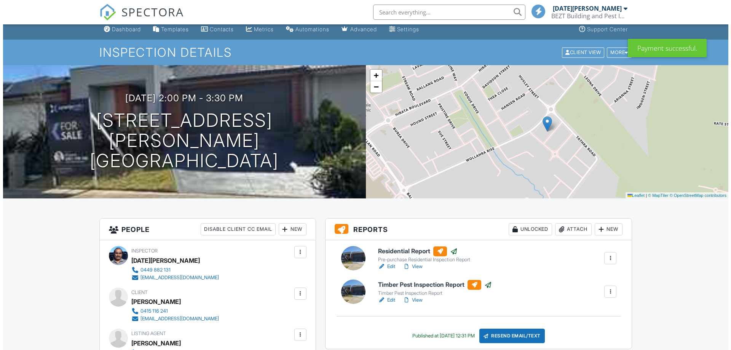
scroll to position [152, 0]
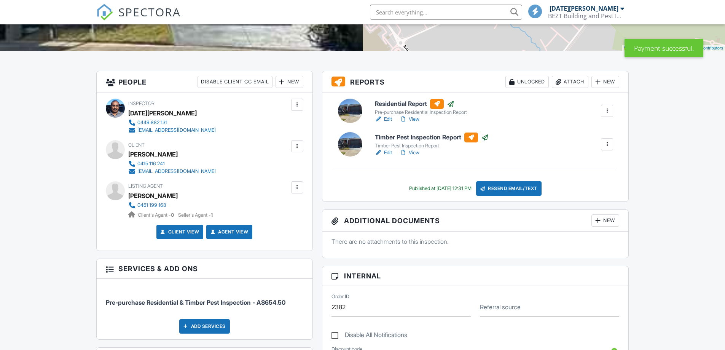
click at [527, 186] on div "Resend Email/Text" at bounding box center [508, 188] width 65 height 14
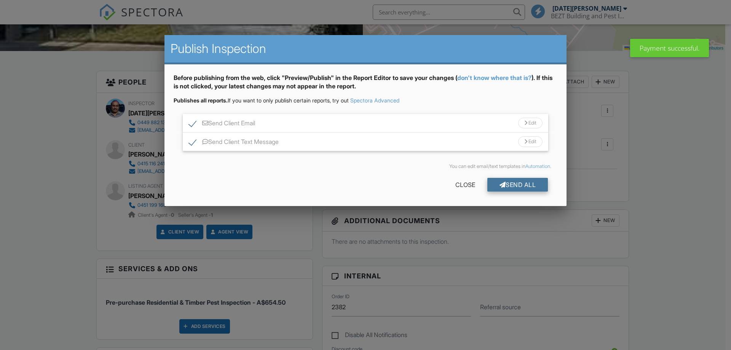
scroll to position [0, 0]
click at [525, 183] on div "Send All" at bounding box center [517, 185] width 61 height 14
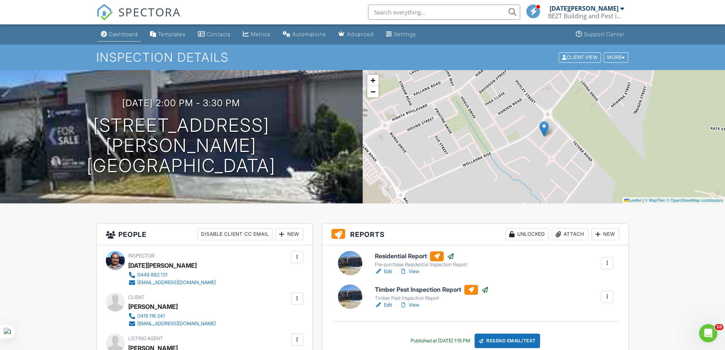
click at [123, 32] on div "Dashboard" at bounding box center [123, 34] width 29 height 6
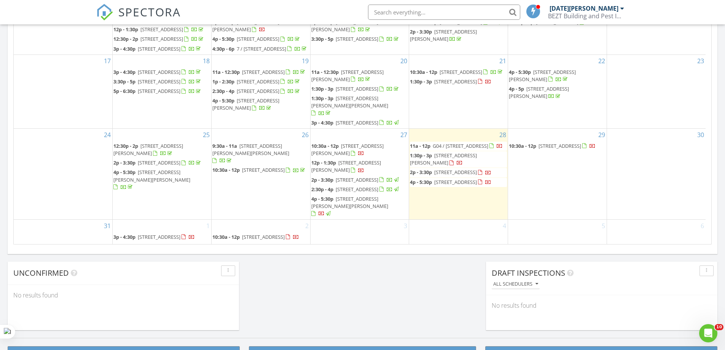
scroll to position [457, 0]
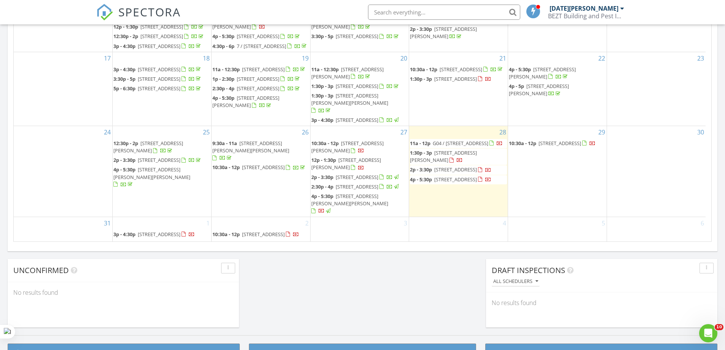
click at [362, 183] on span "4 Camdolle Cl, Pakenham 3810" at bounding box center [357, 186] width 43 height 7
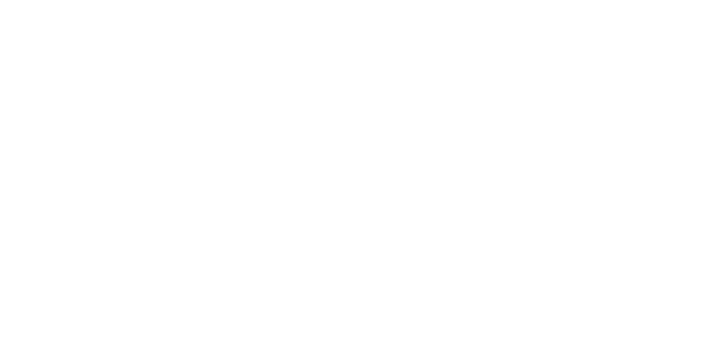
scroll to position [114, 0]
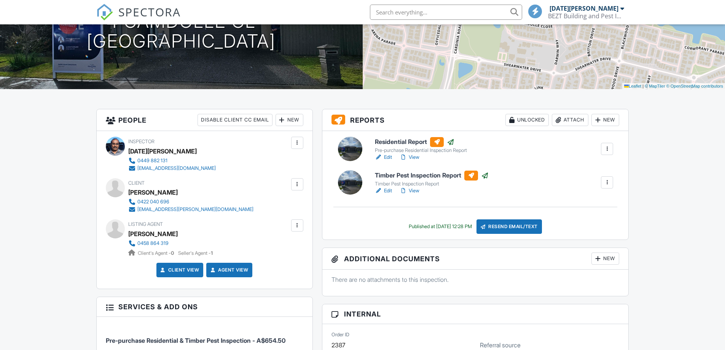
click at [414, 155] on link "View" at bounding box center [410, 157] width 20 height 8
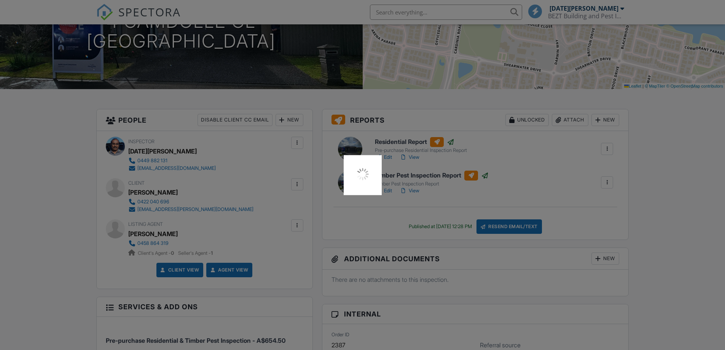
scroll to position [0, 0]
